Goal: Task Accomplishment & Management: Use online tool/utility

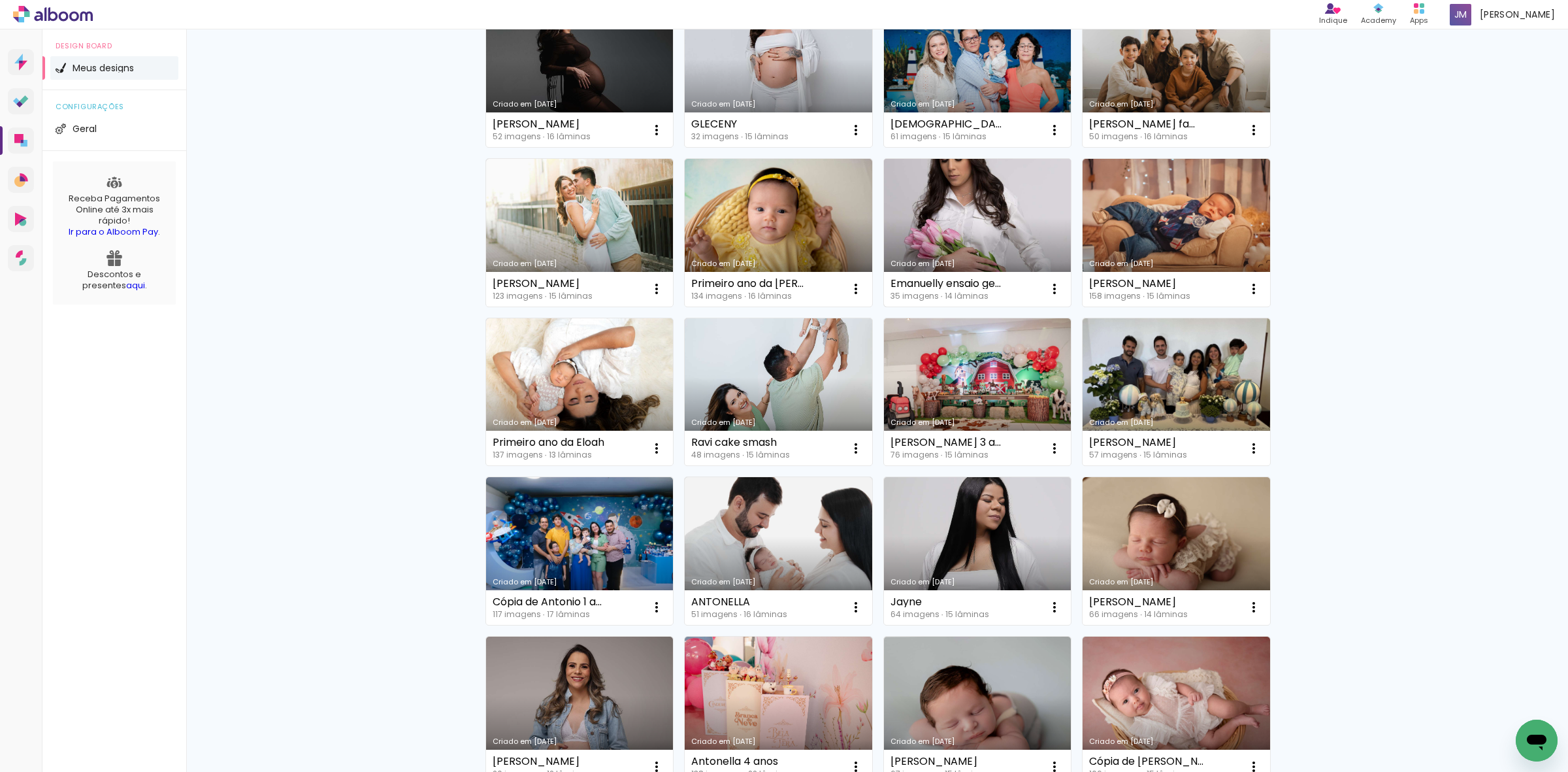
scroll to position [647, 0]
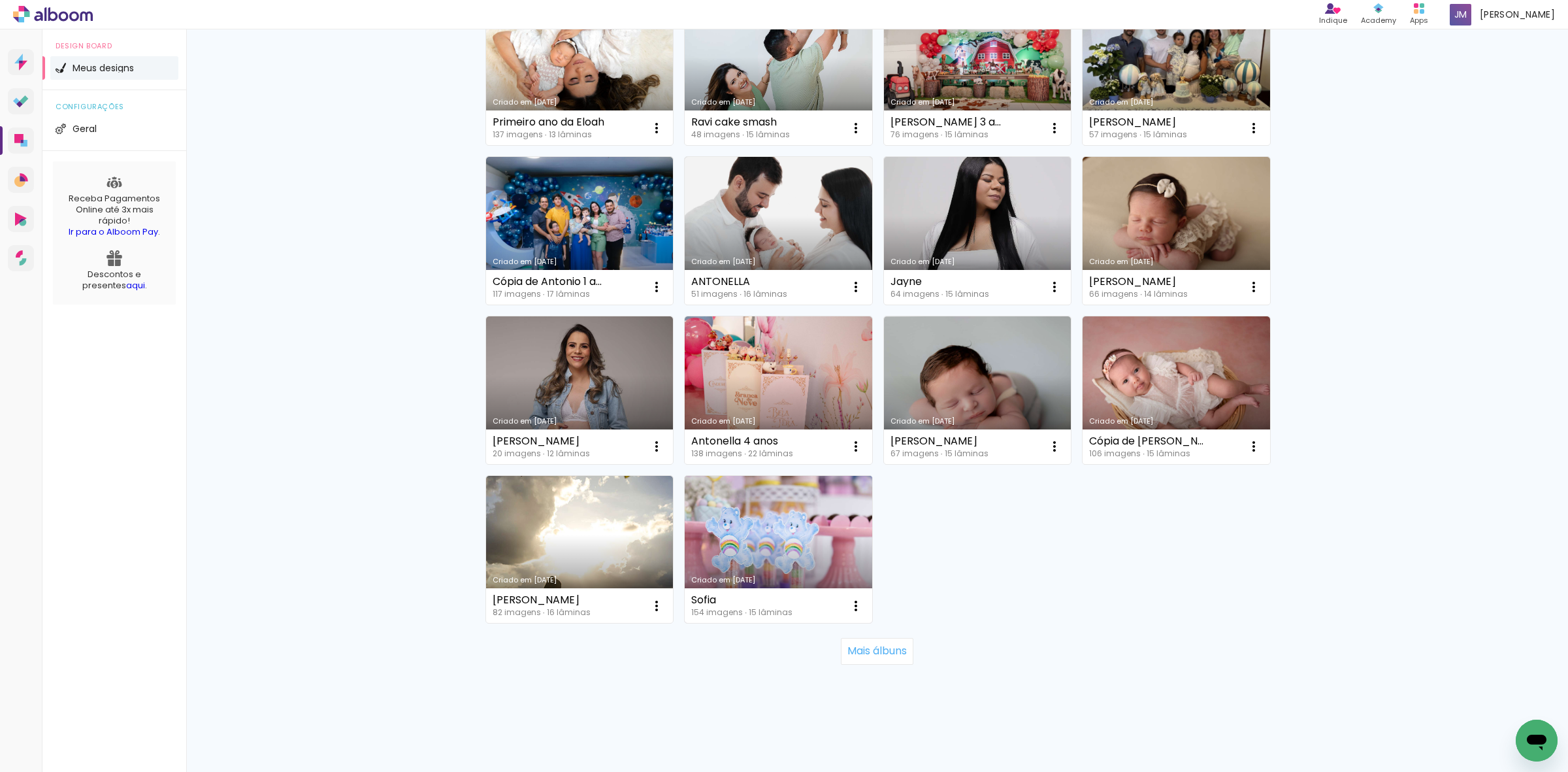
click at [762, 523] on link "Criado em [DATE]" at bounding box center [779, 550] width 187 height 148
